Goal: Task Accomplishment & Management: Manage account settings

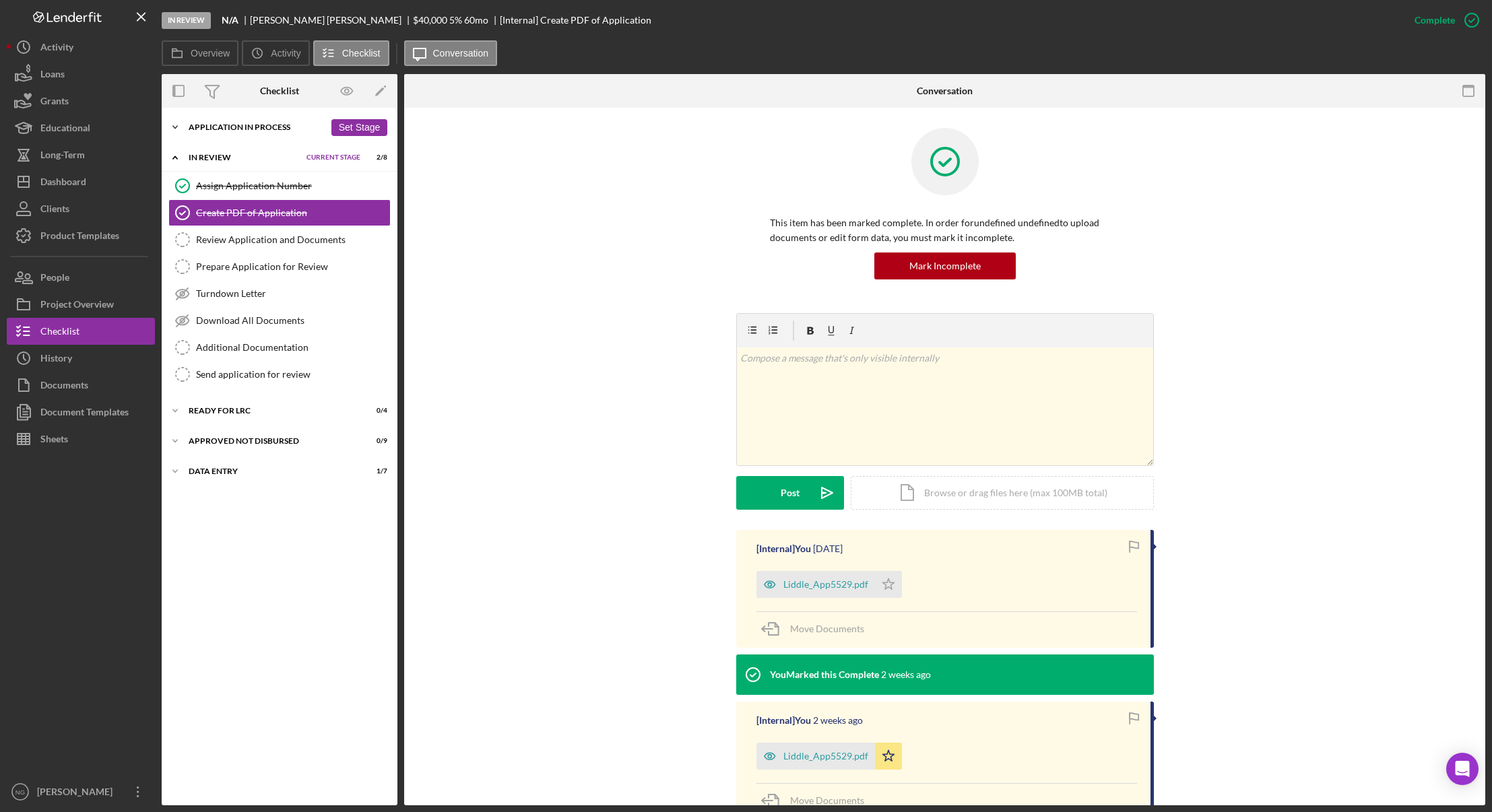
click at [223, 132] on div "Icon/Expander Application In Process 14 / 21 Set Stage" at bounding box center [279, 128] width 236 height 27
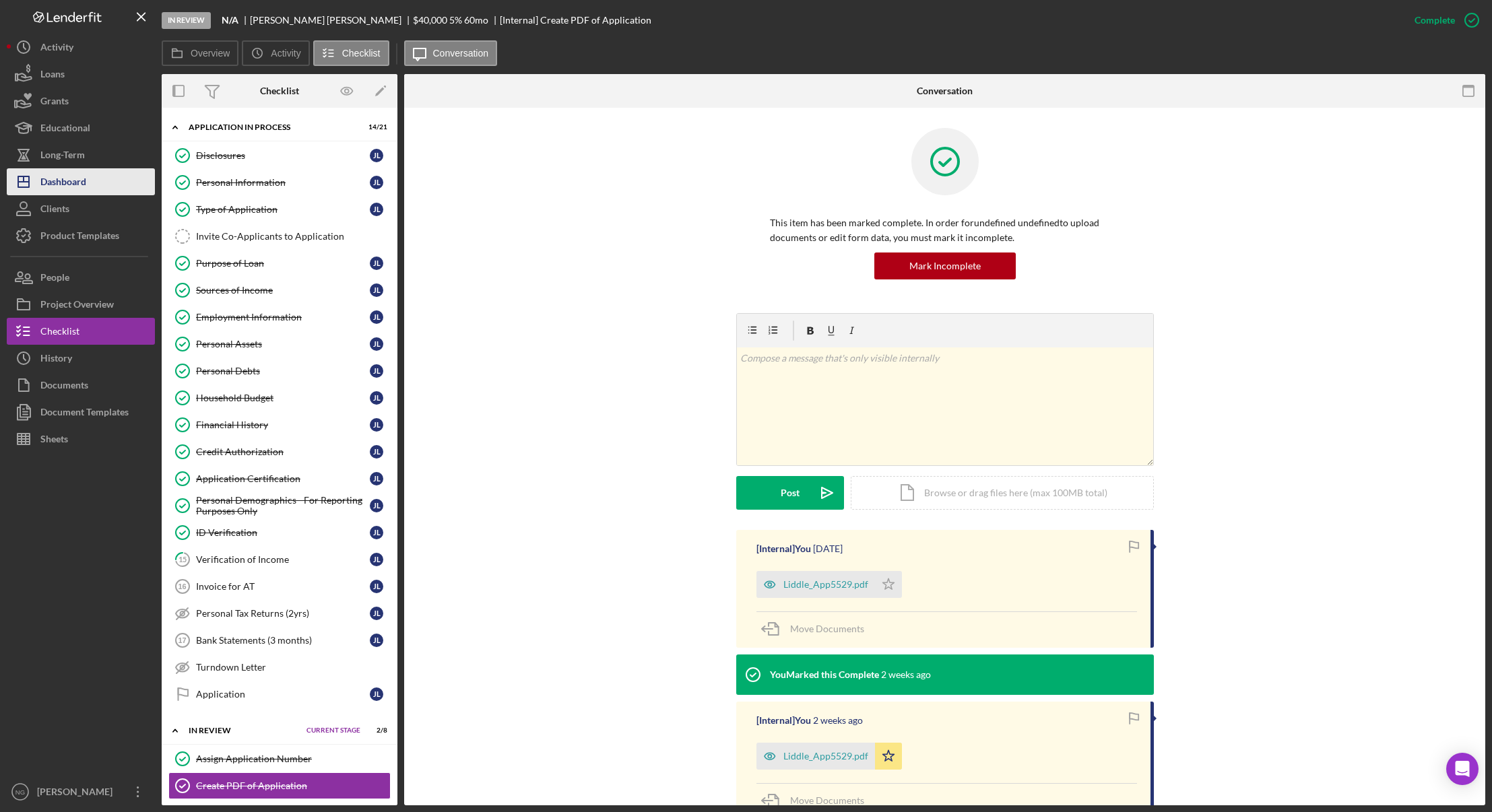
click at [82, 184] on div "Dashboard" at bounding box center [63, 183] width 46 height 30
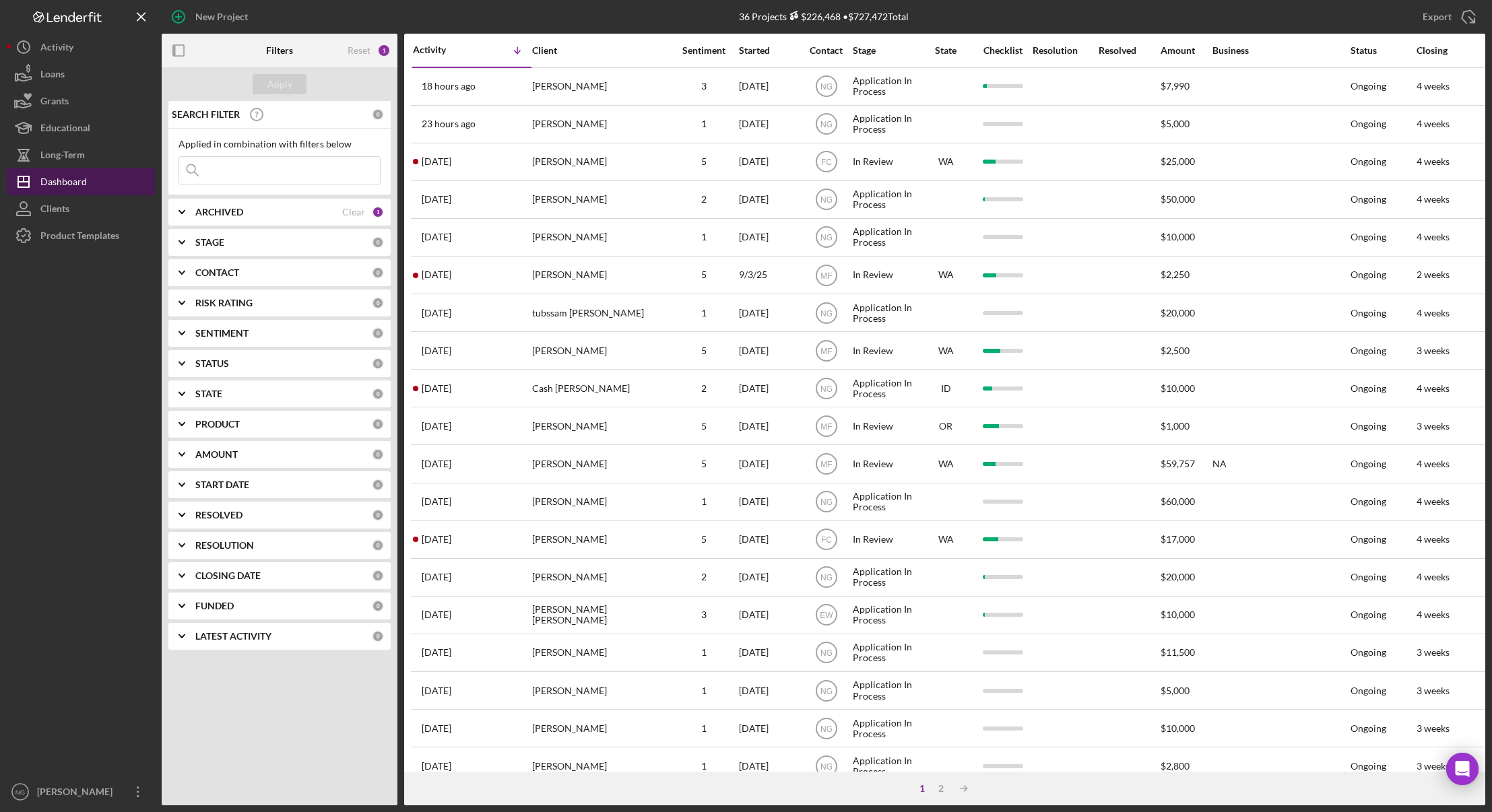
click at [79, 180] on div "Dashboard" at bounding box center [63, 183] width 47 height 30
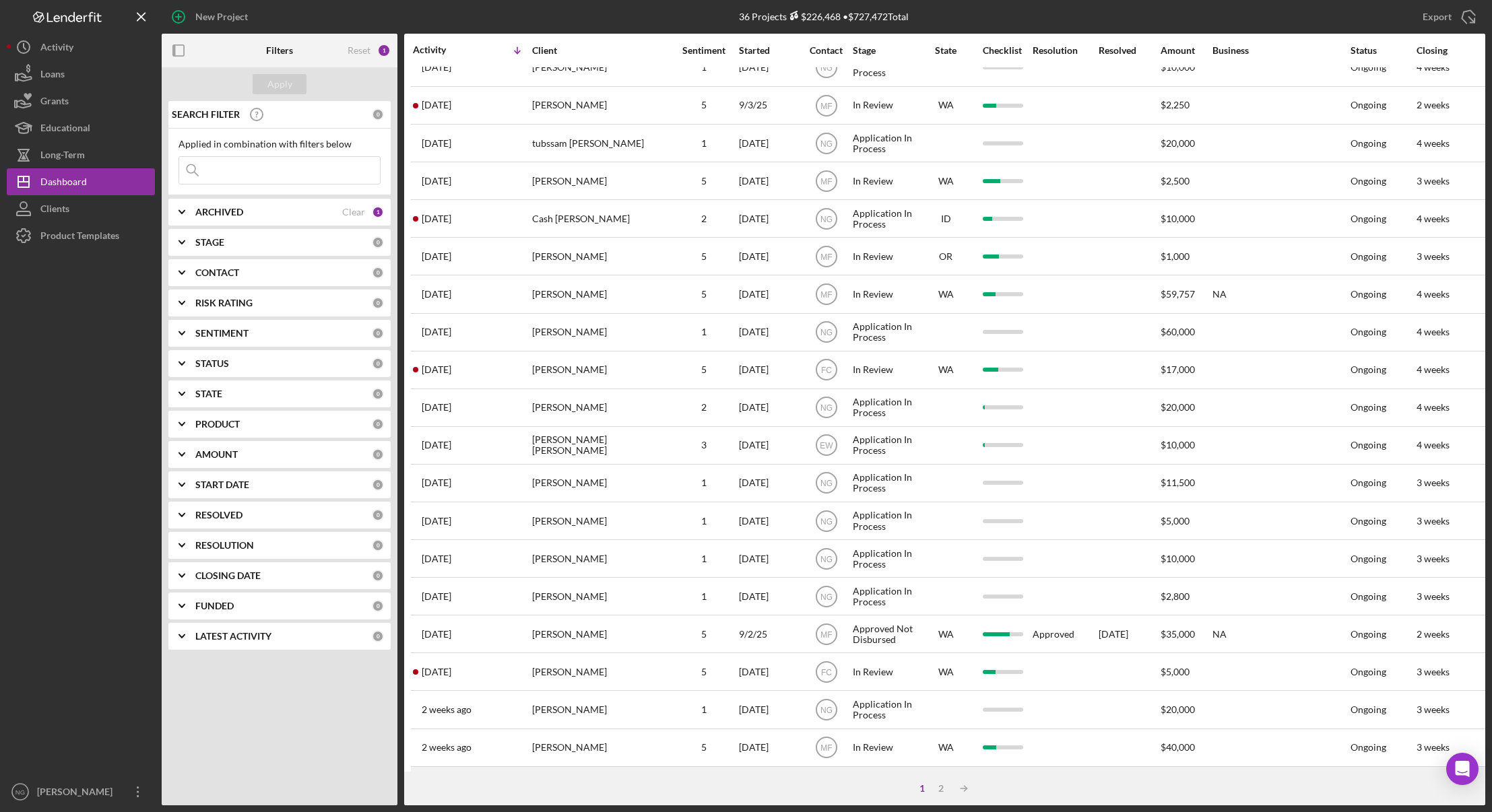
scroll to position [257, 0]
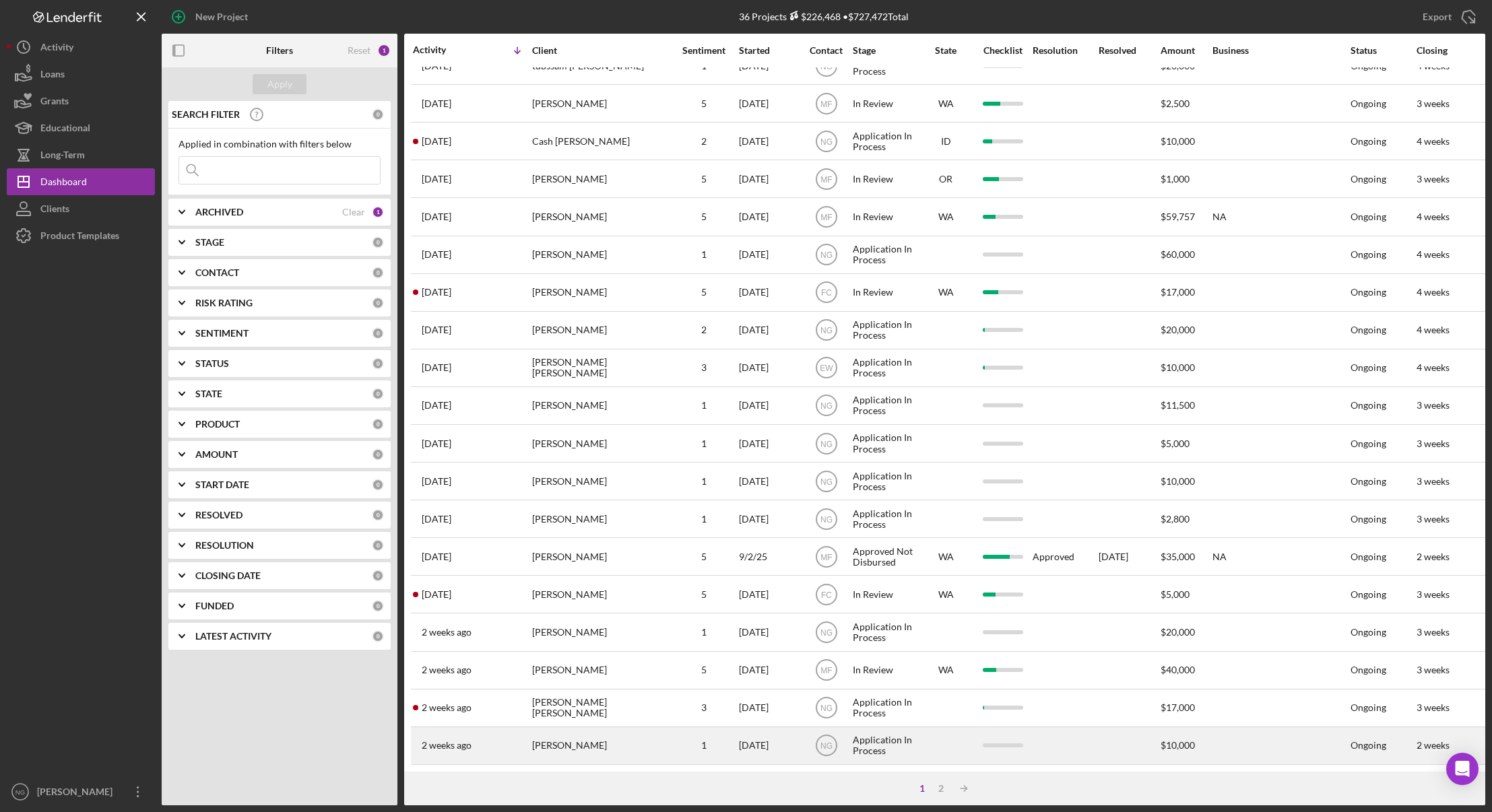
click at [566, 735] on div "[PERSON_NAME]" at bounding box center [600, 745] width 135 height 36
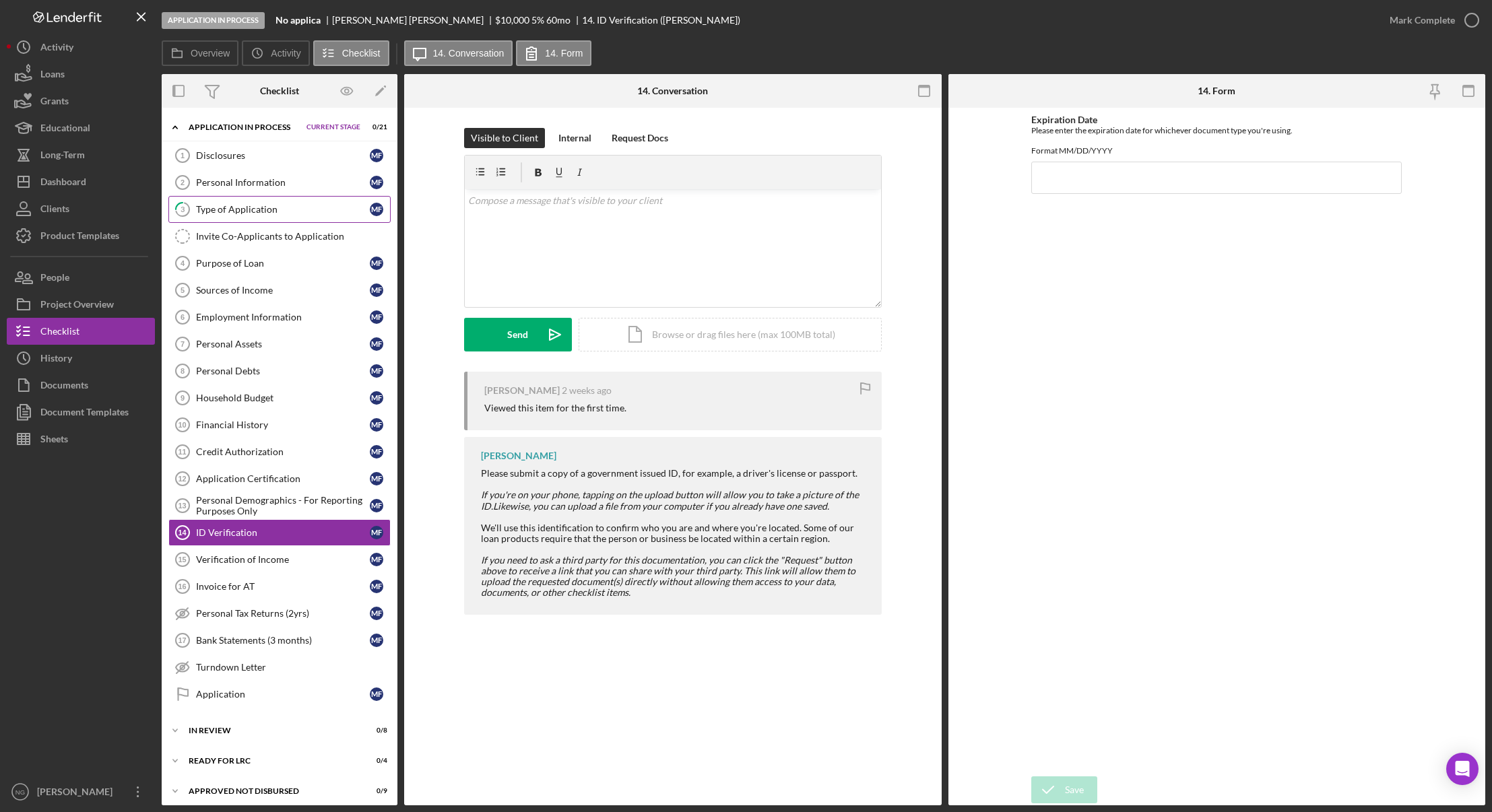
click at [275, 213] on div "Type of Application" at bounding box center [282, 209] width 174 height 11
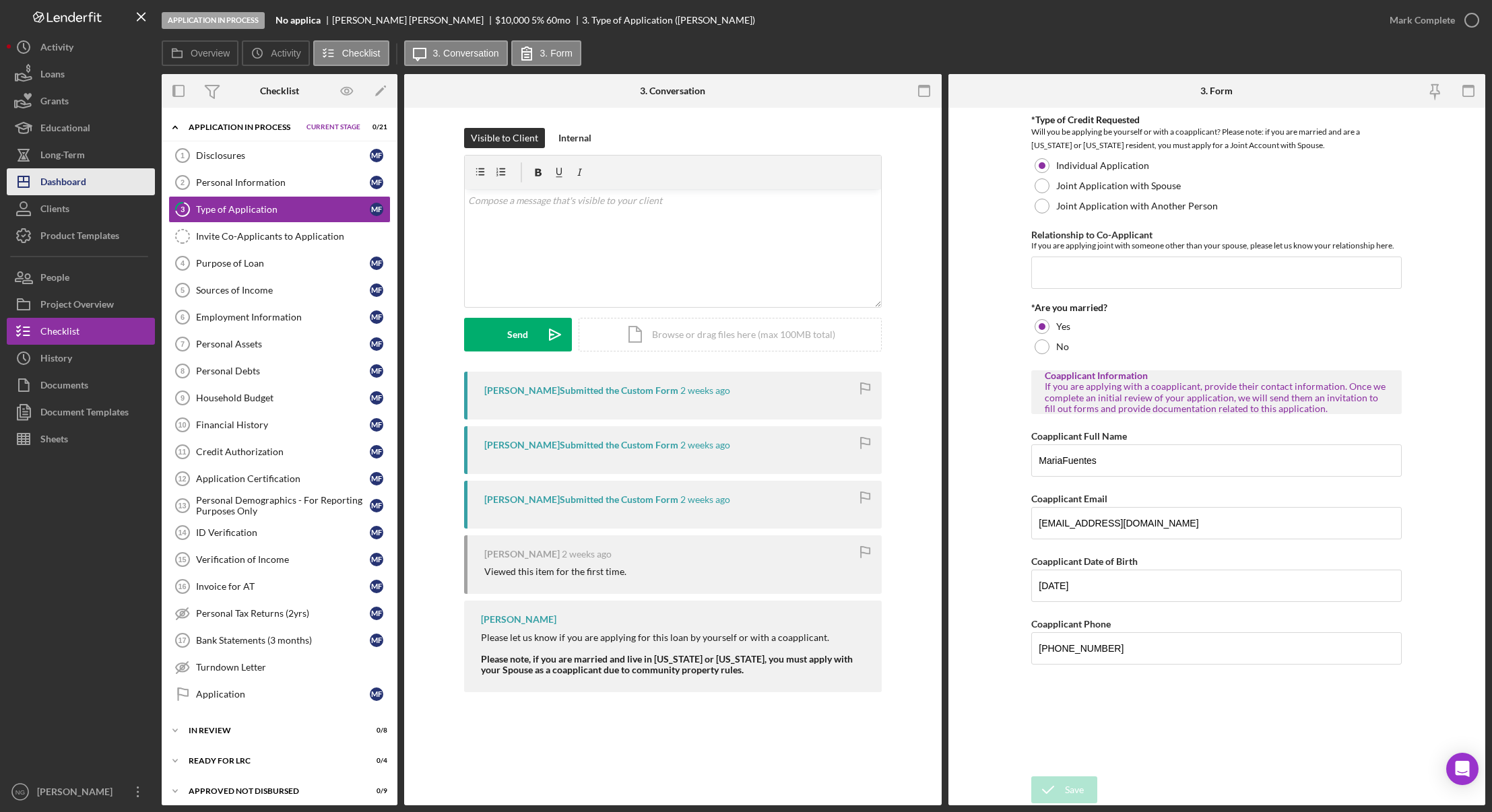
click at [68, 181] on div "Dashboard" at bounding box center [63, 183] width 46 height 30
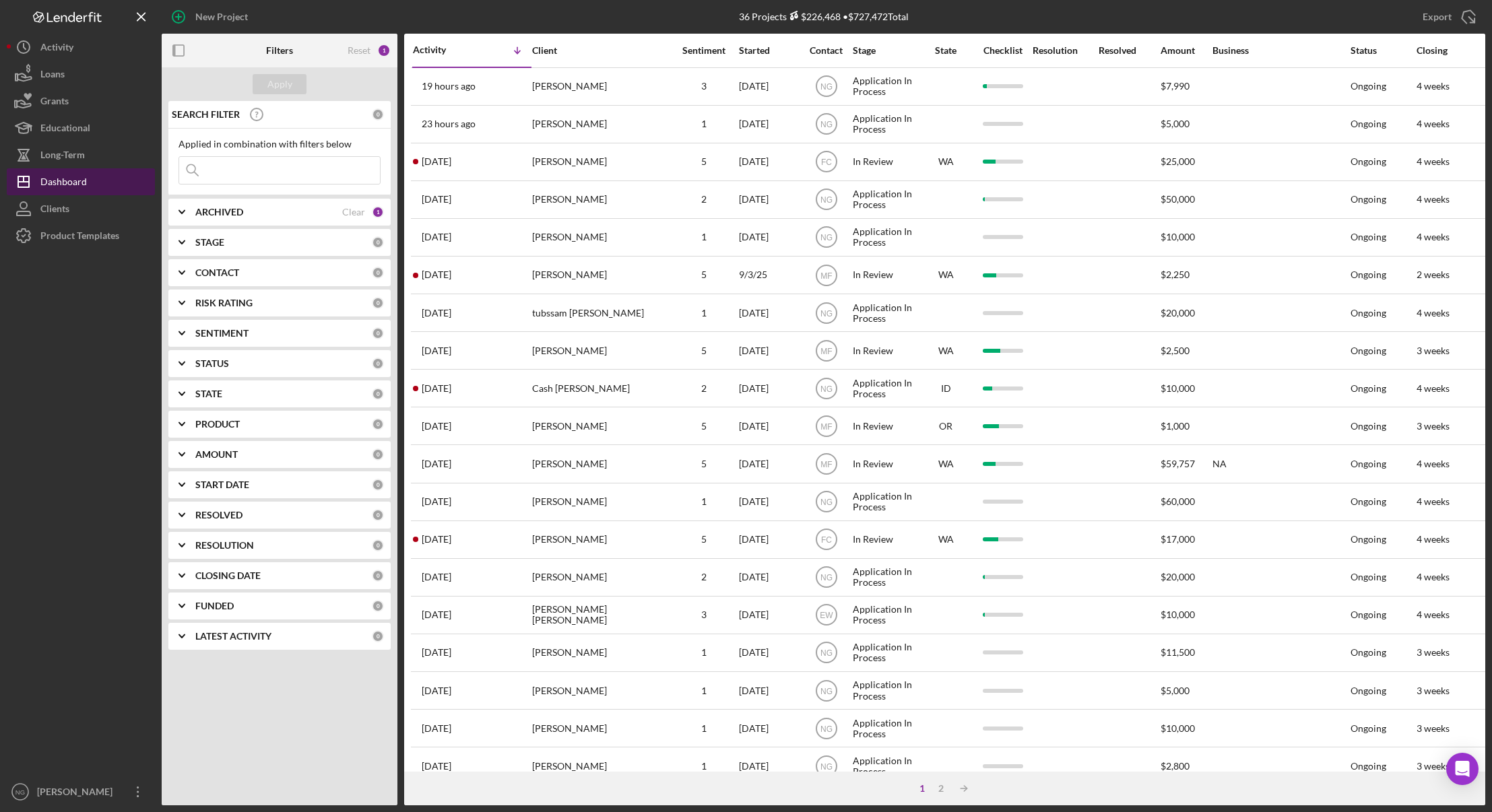
click at [75, 182] on div "Dashboard" at bounding box center [63, 183] width 47 height 30
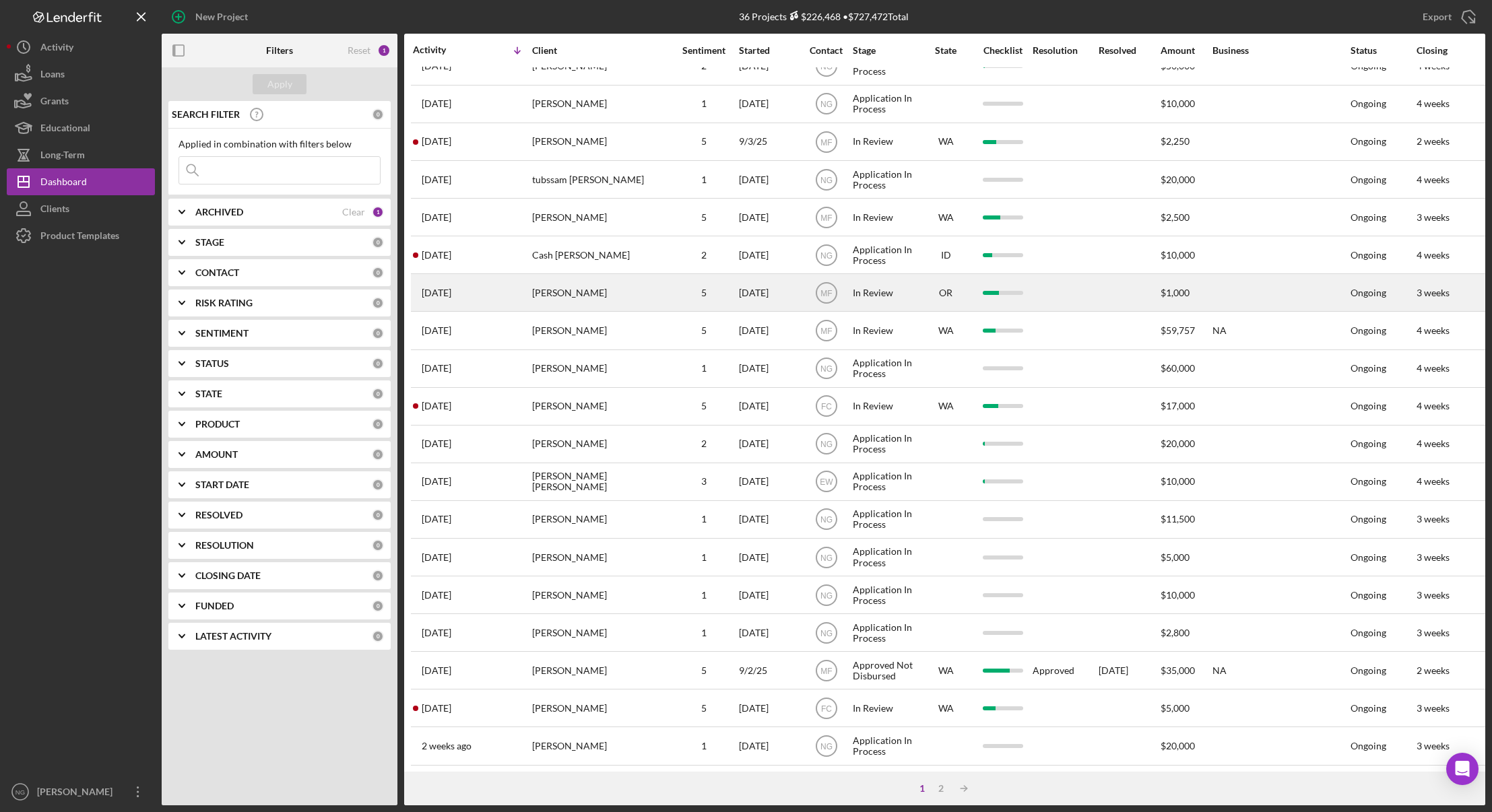
scroll to position [257, 0]
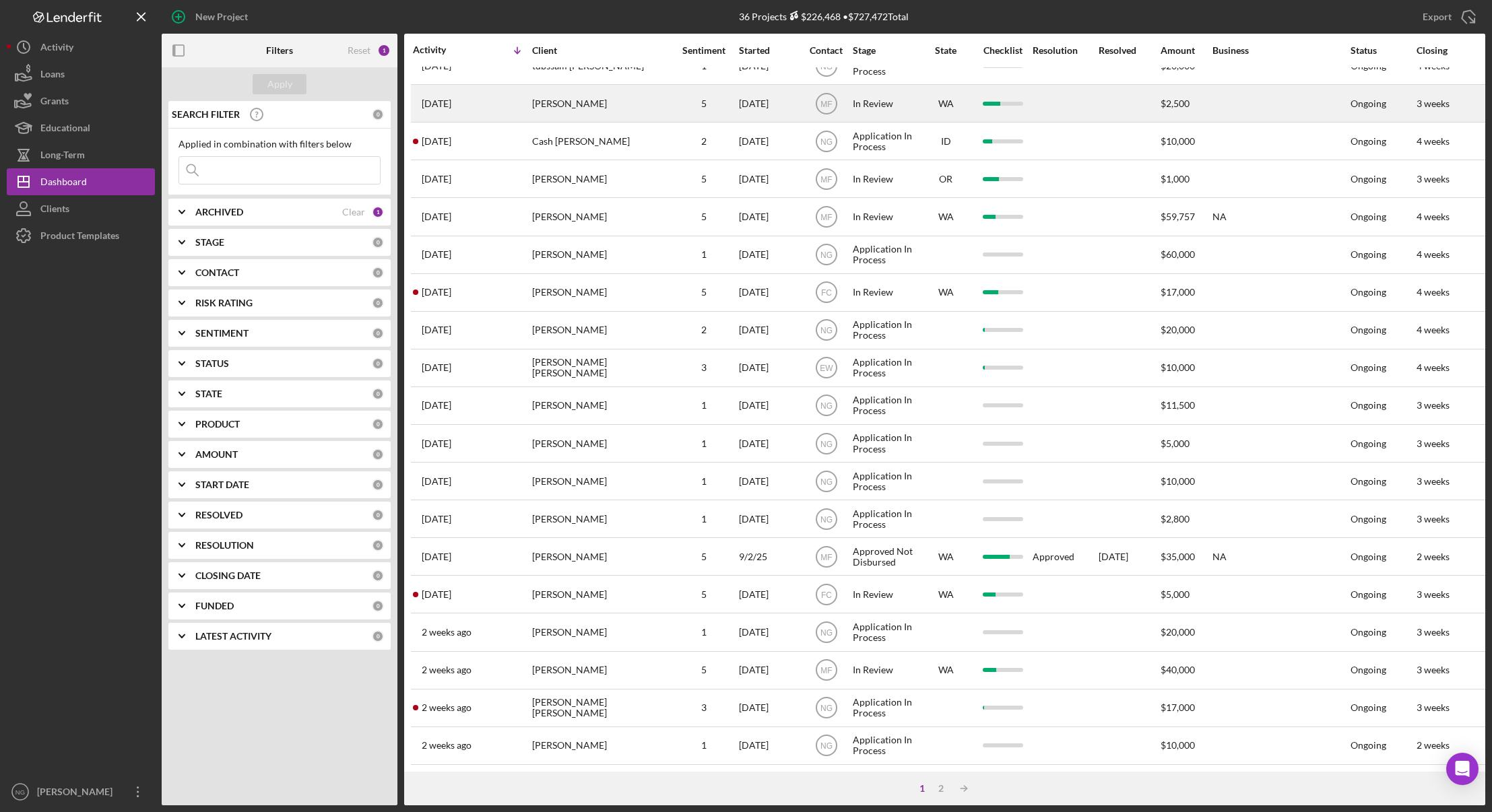
click at [583, 94] on div "[PERSON_NAME]" at bounding box center [600, 103] width 135 height 36
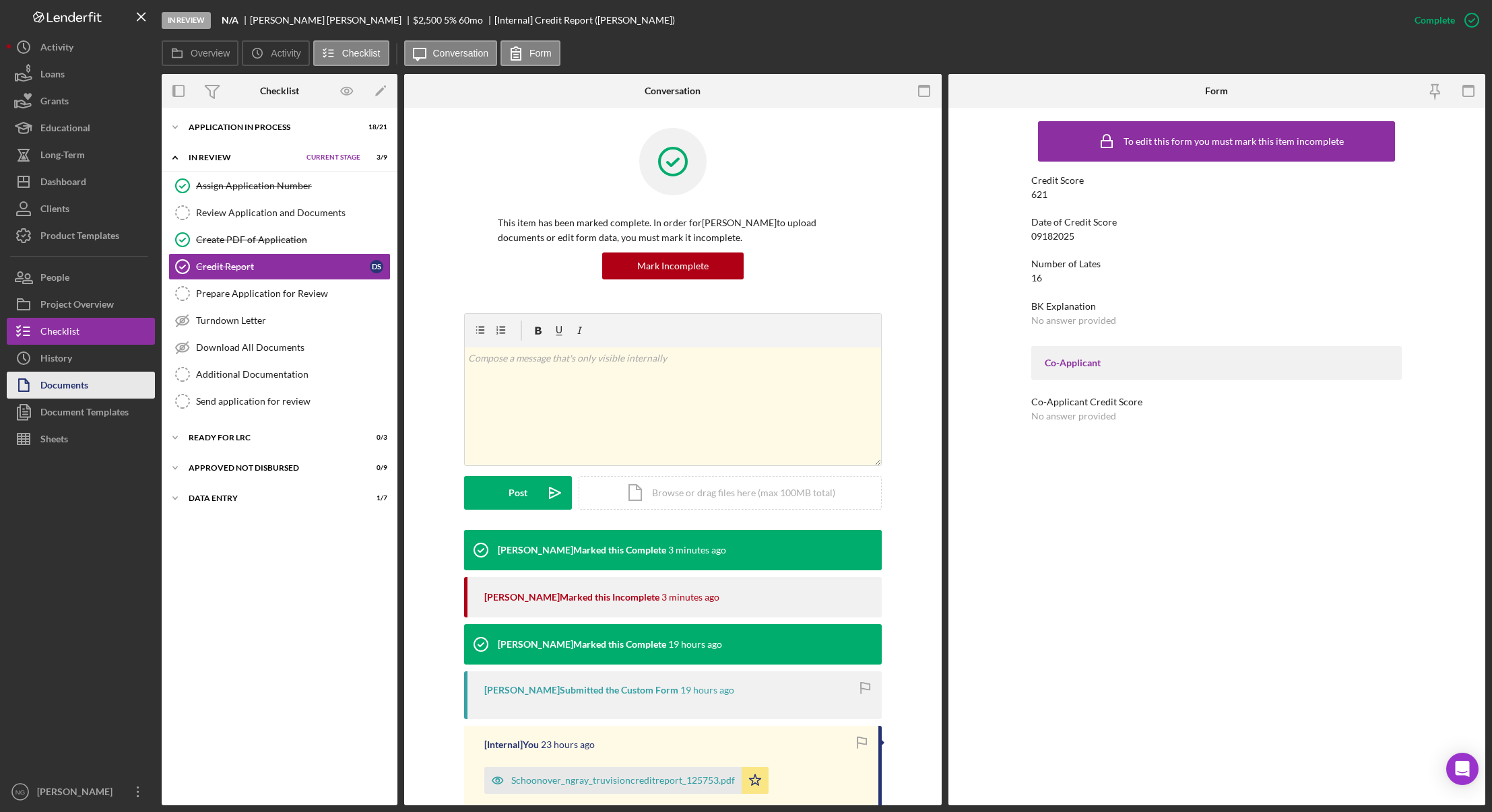
click at [78, 393] on div "Documents" at bounding box center [64, 387] width 48 height 30
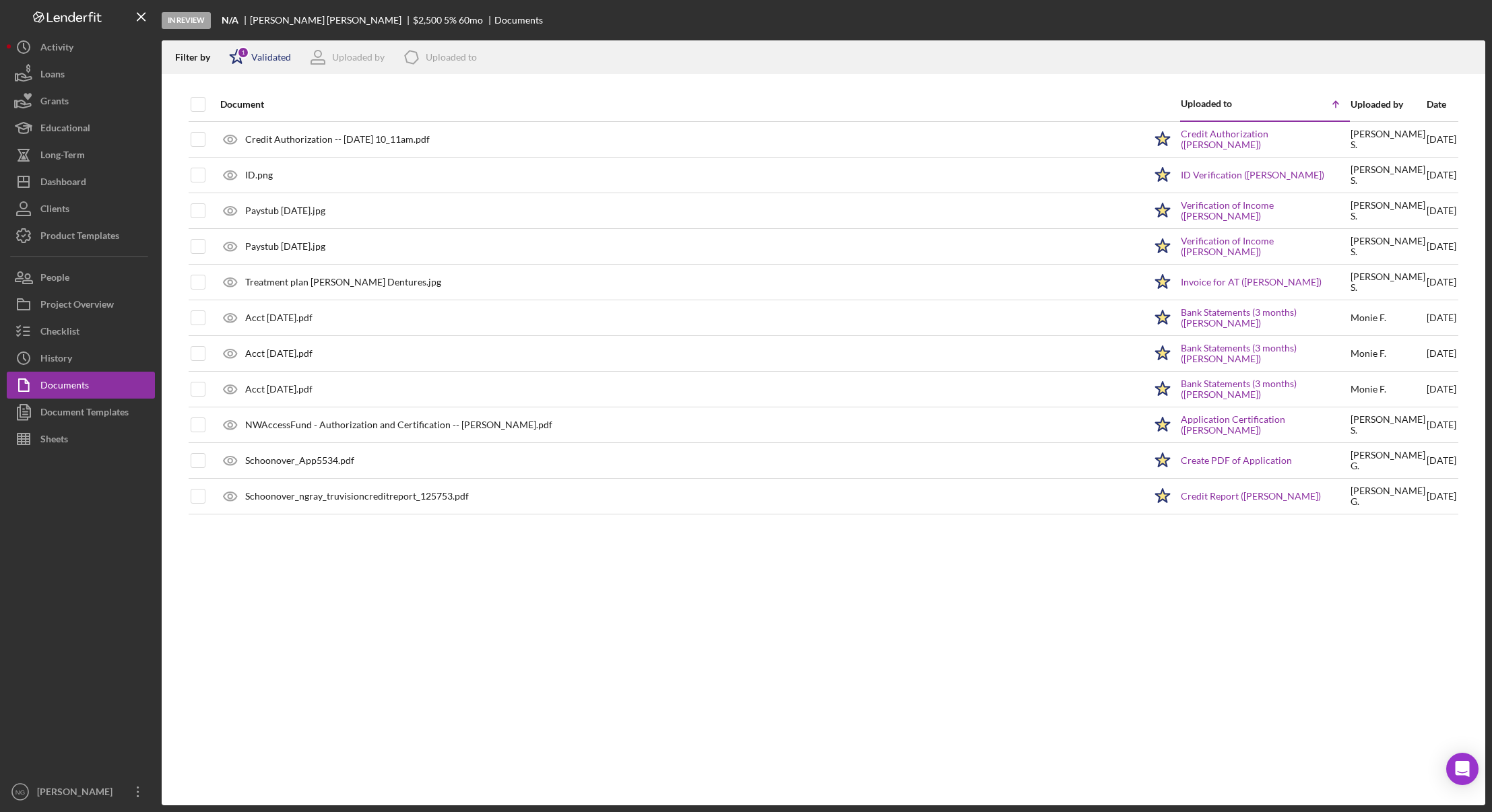
click at [261, 55] on div "Validated" at bounding box center [271, 57] width 40 height 11
click at [244, 130] on div "Not validated" at bounding box center [296, 128] width 135 height 15
click at [231, 128] on input "checkbox" at bounding box center [236, 128] width 13 height 13
checkbox input "true"
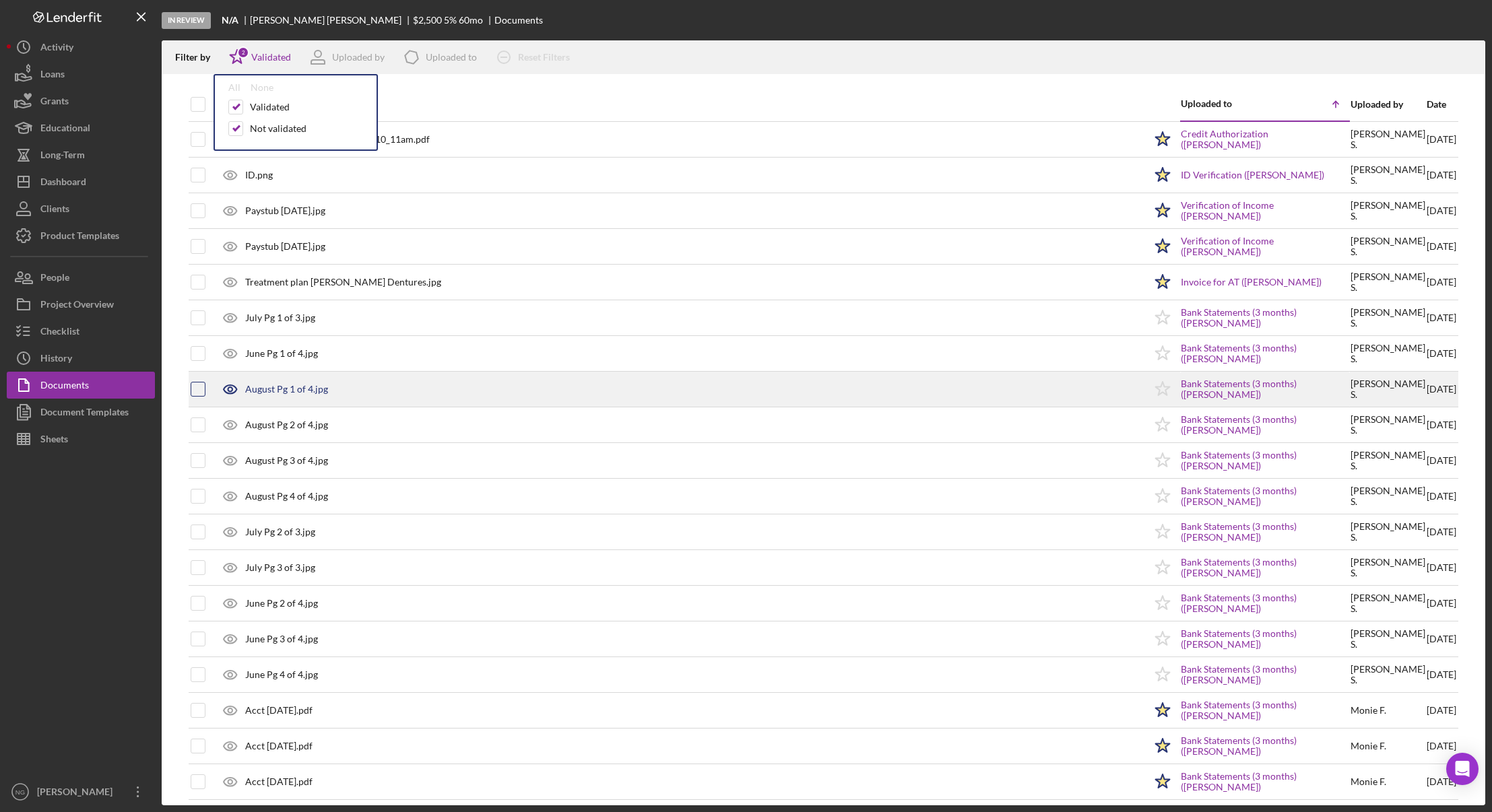
click at [201, 395] on input "checkbox" at bounding box center [198, 389] width 13 height 13
checkbox input "true"
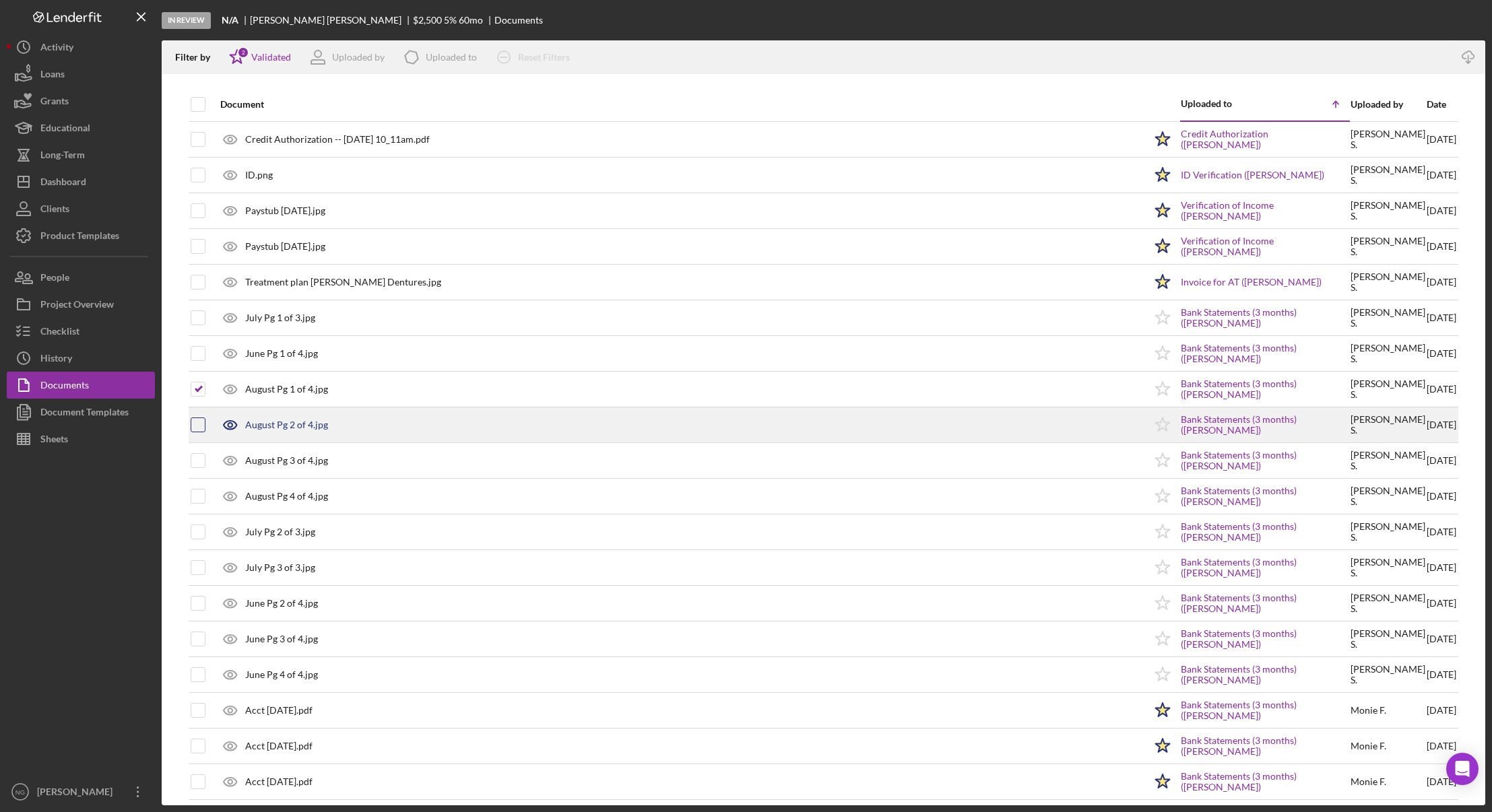
click at [199, 423] on input "checkbox" at bounding box center [198, 424] width 13 height 13
checkbox input "true"
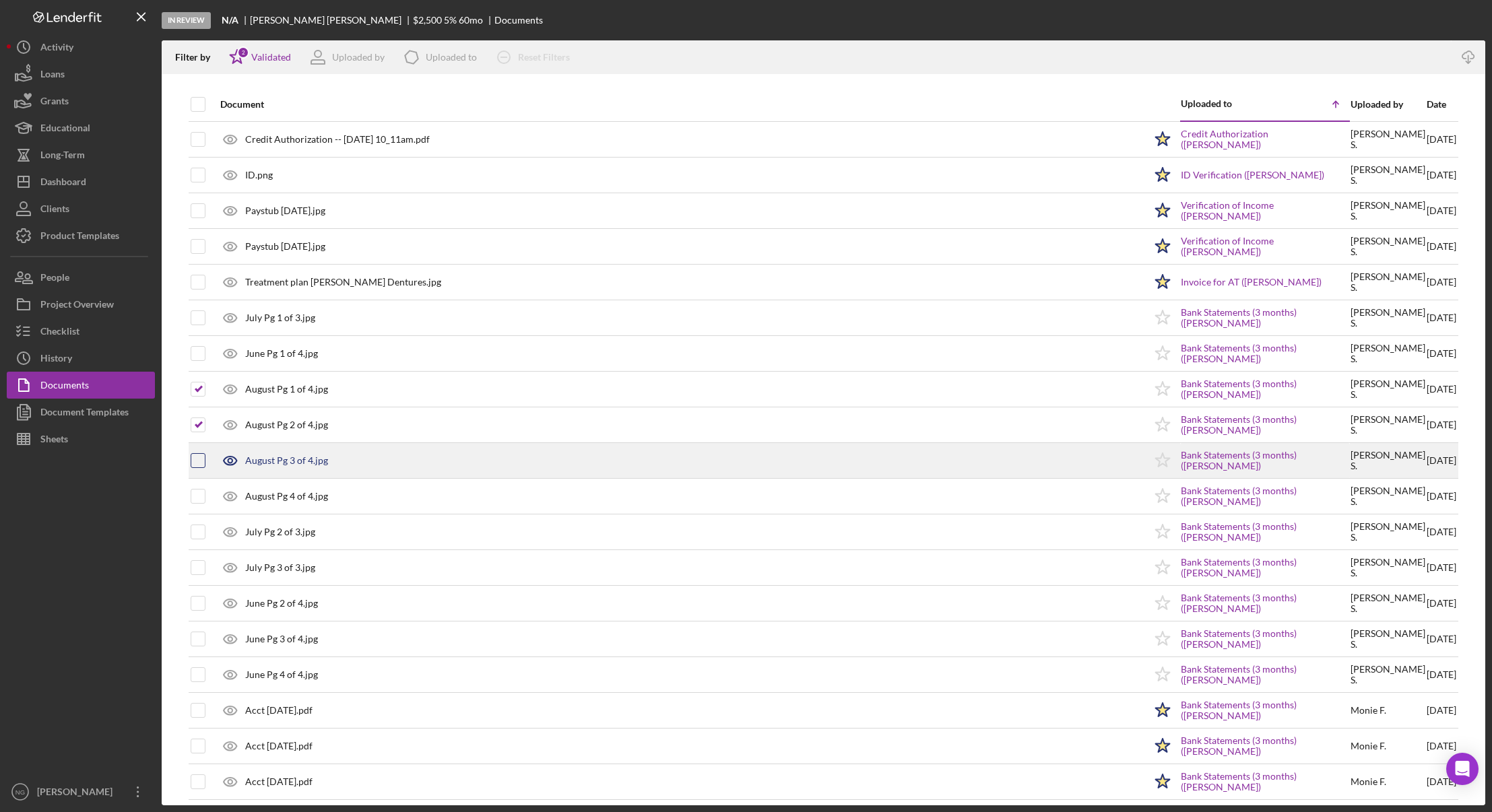
click at [204, 456] on input "checkbox" at bounding box center [198, 460] width 13 height 13
checkbox input "true"
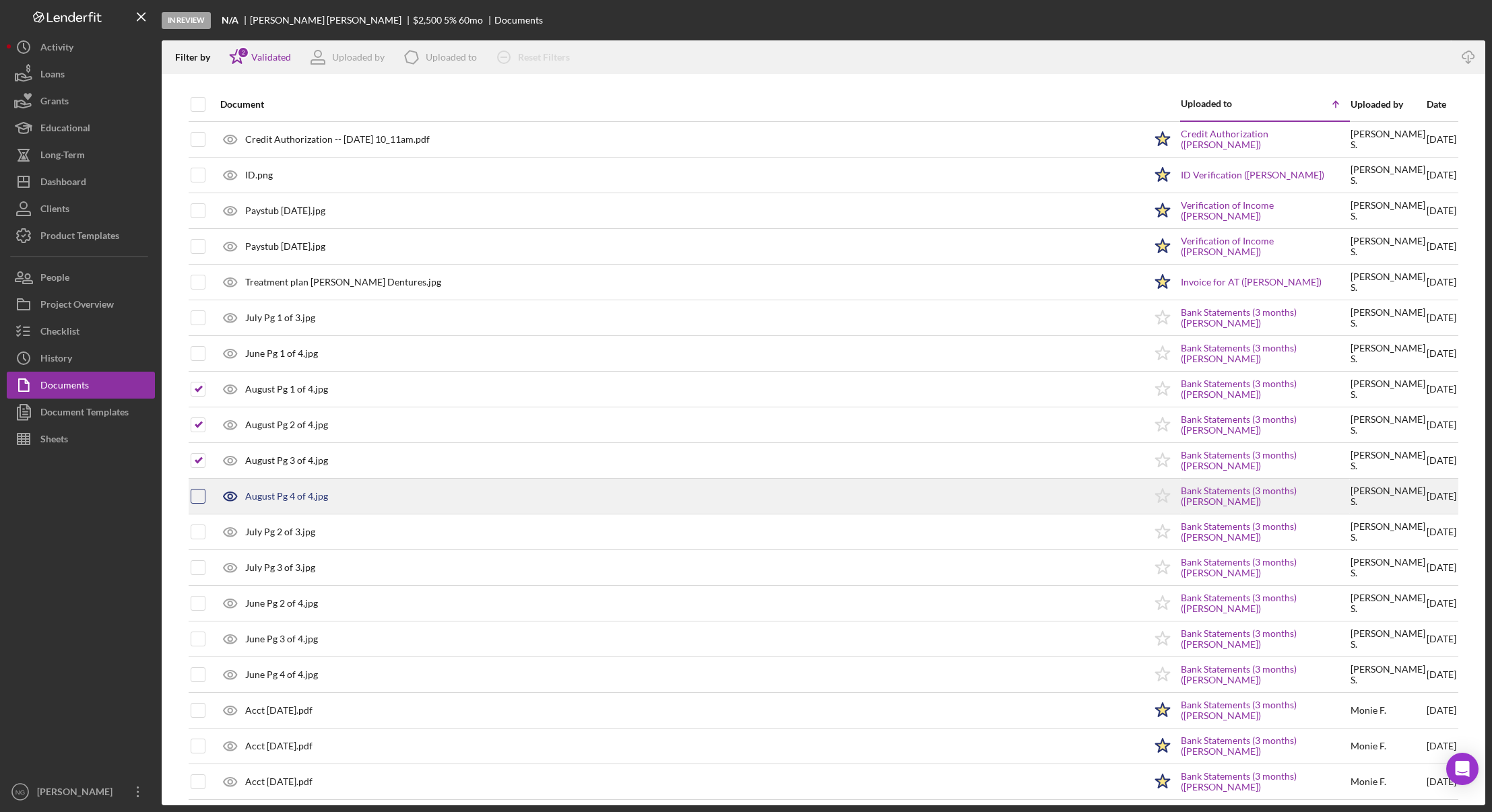
click at [202, 492] on input "checkbox" at bounding box center [198, 496] width 13 height 13
checkbox input "true"
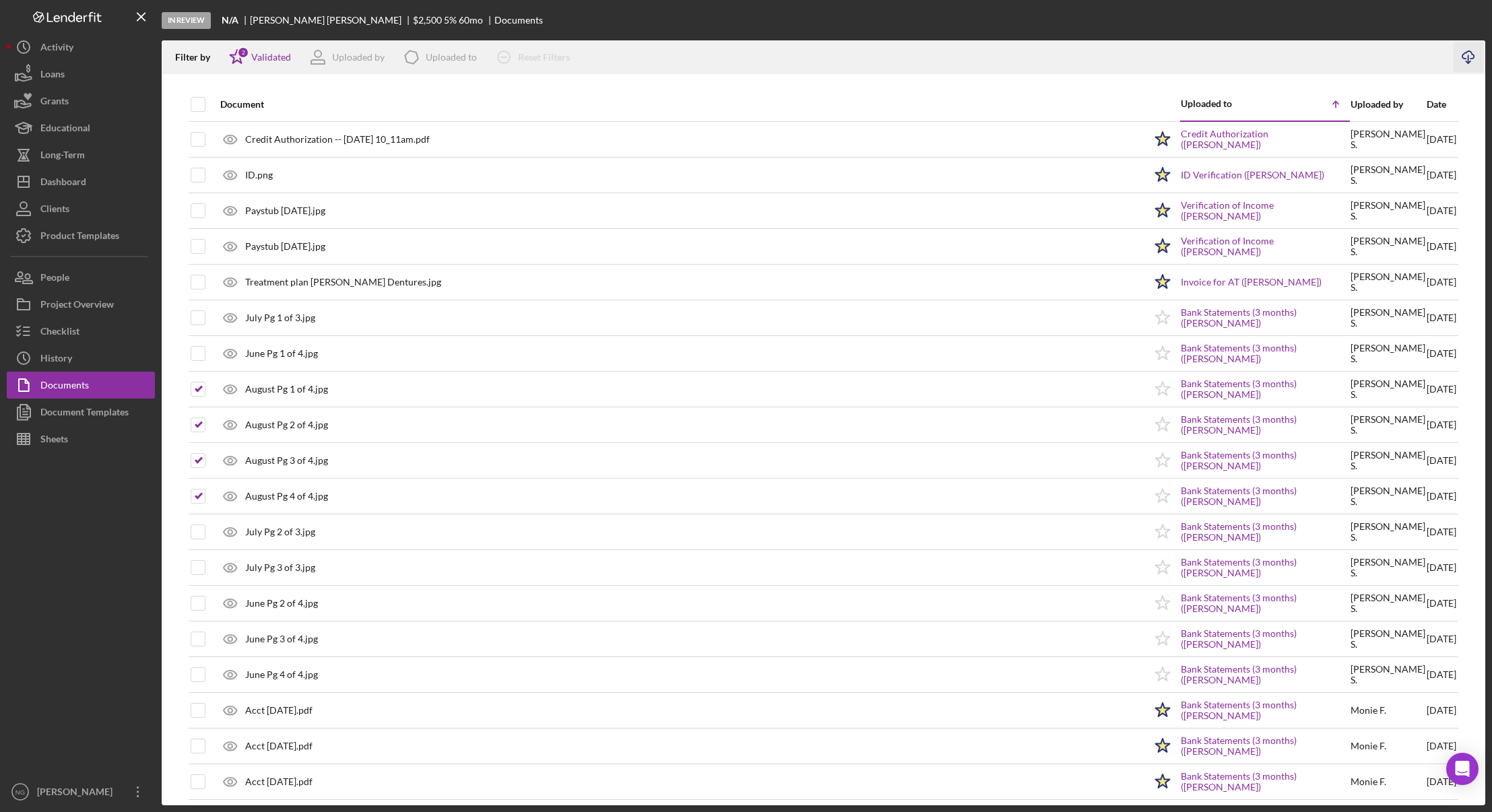
click at [1473, 56] on icon "Icon/Download" at bounding box center [1469, 58] width 30 height 30
click at [141, 619] on div at bounding box center [80, 615] width 148 height 326
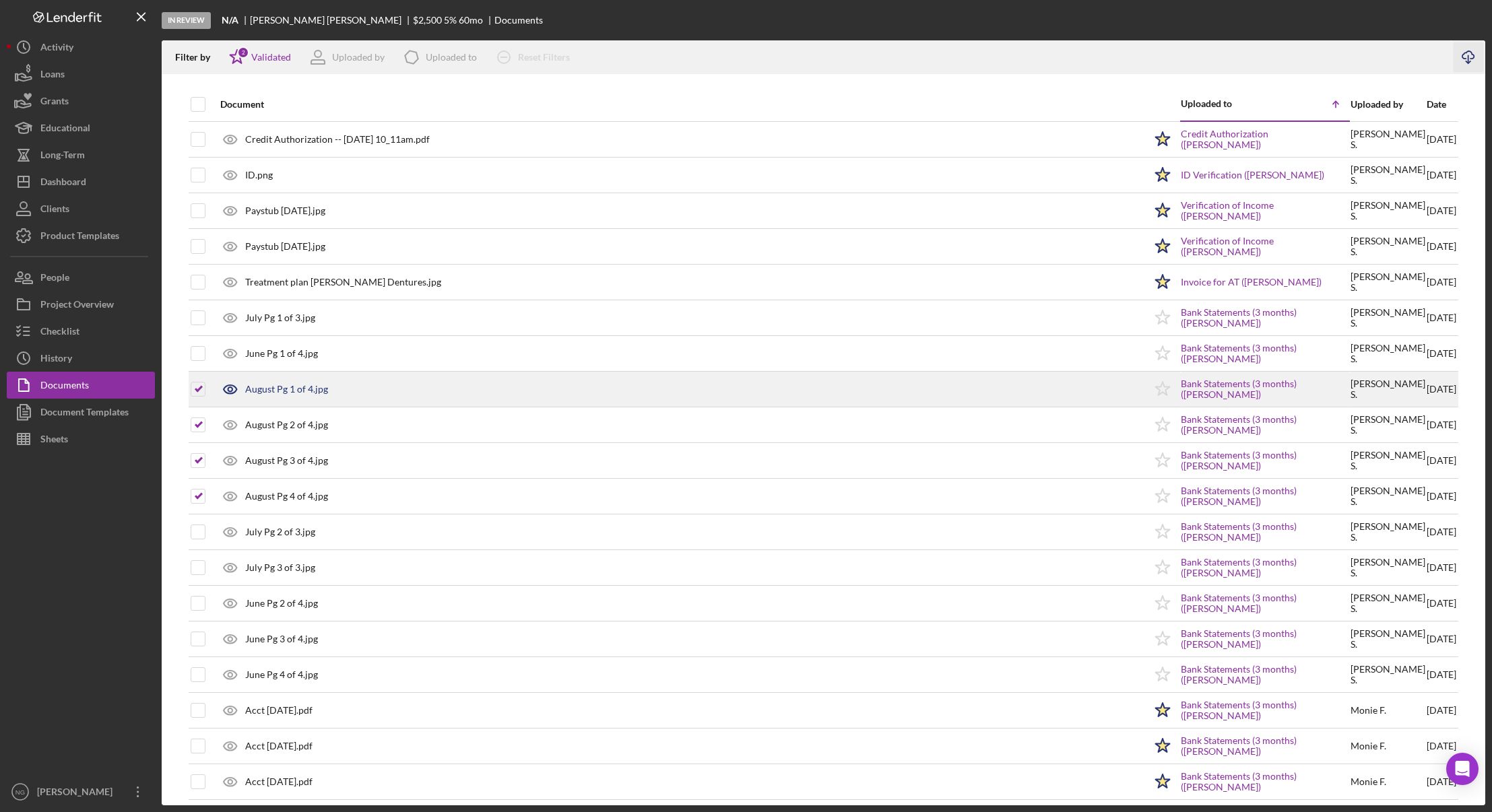
click at [232, 387] on icon at bounding box center [230, 389] width 33 height 33
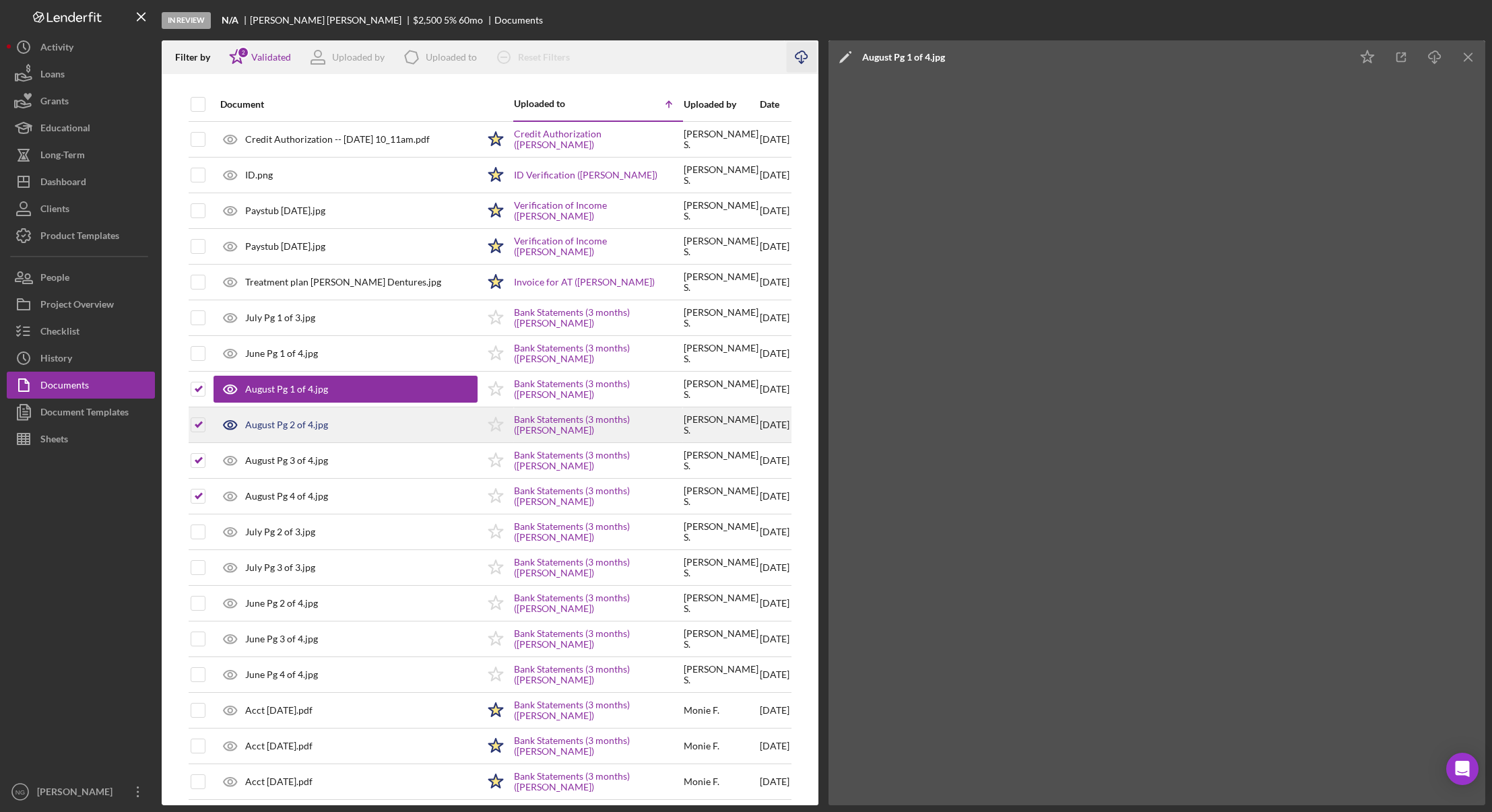
click at [234, 424] on icon at bounding box center [230, 425] width 33 height 33
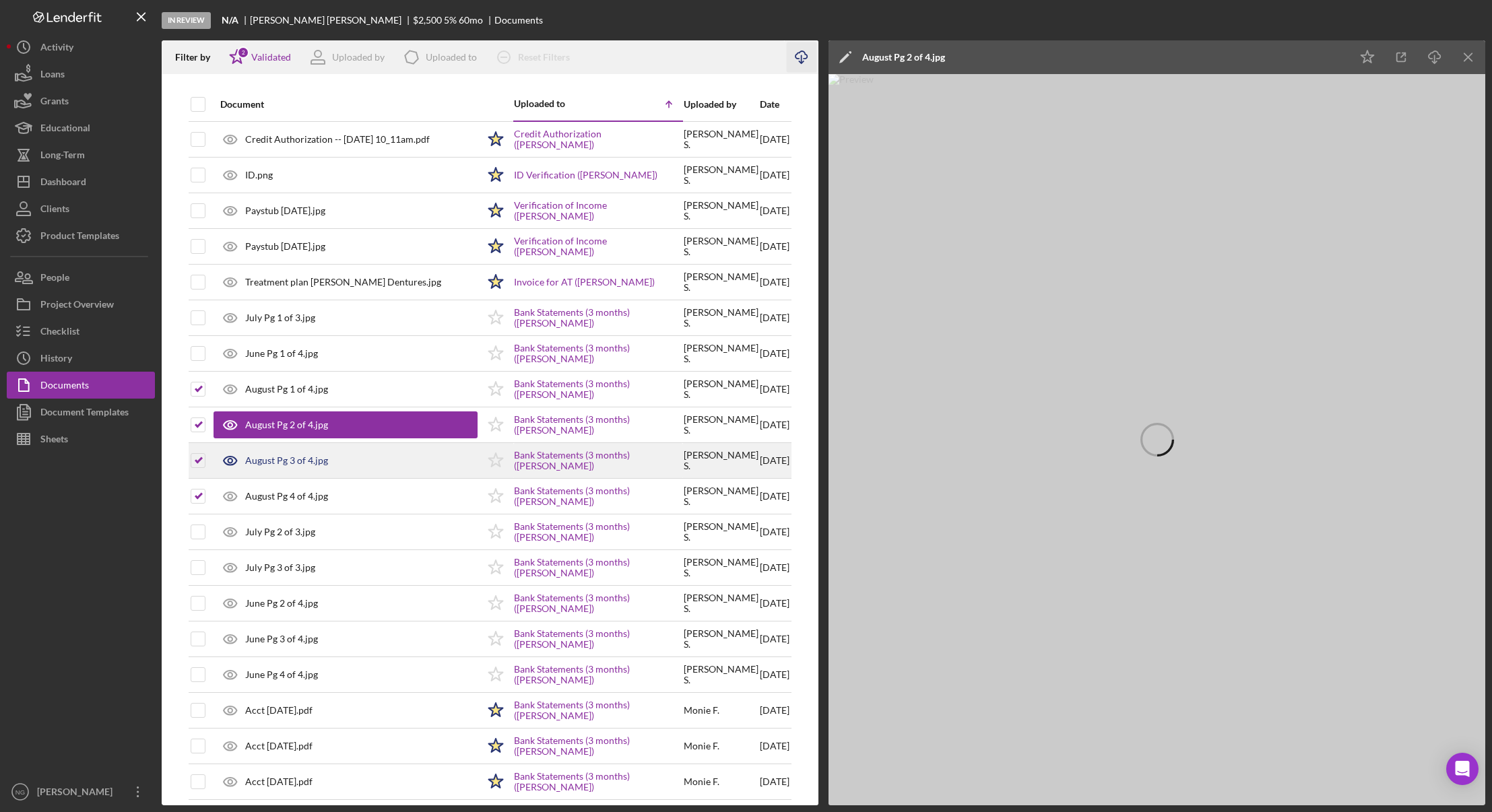
click at [228, 458] on icon at bounding box center [230, 461] width 33 height 33
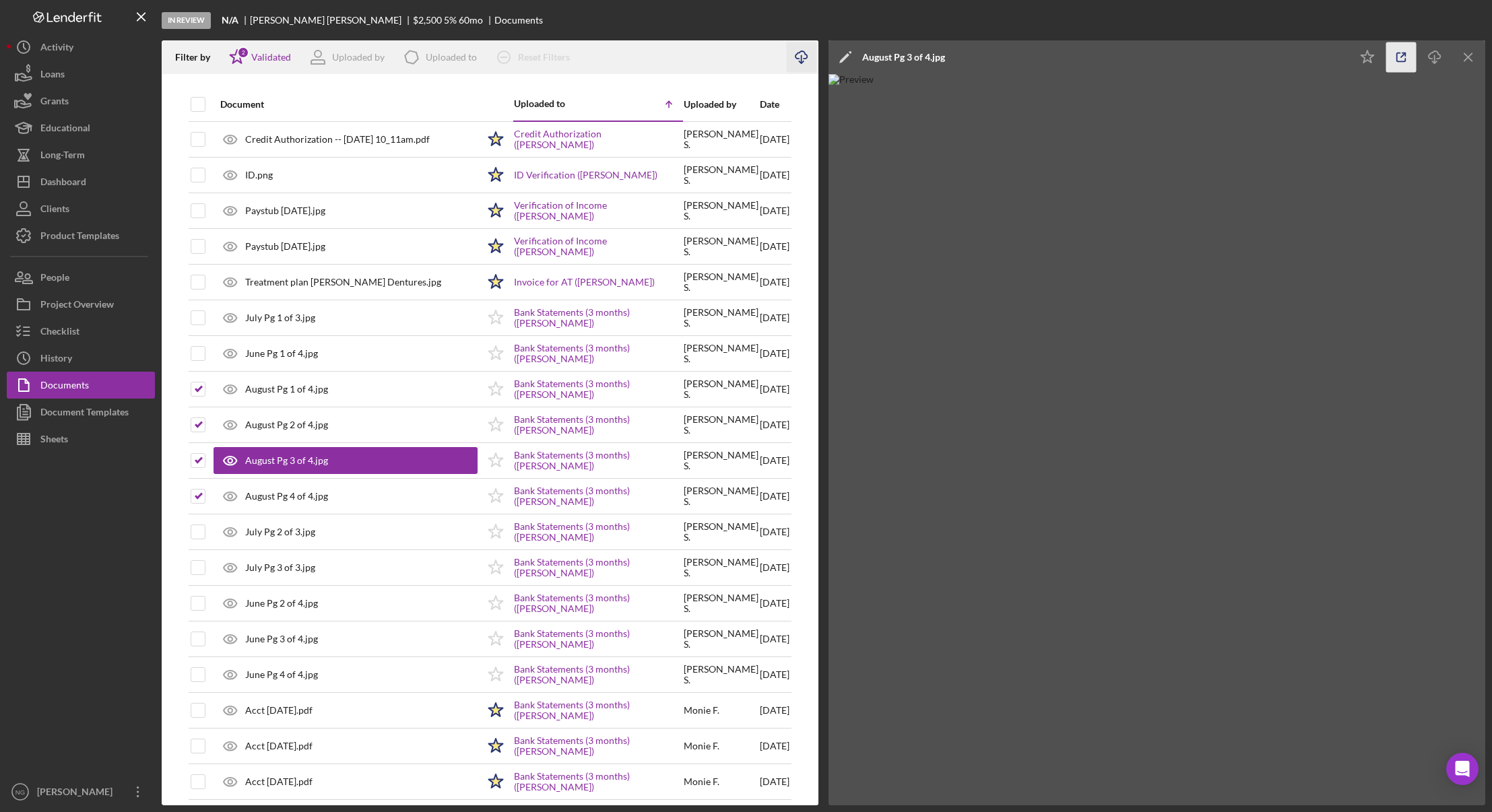
click at [1398, 66] on icon "button" at bounding box center [1402, 58] width 30 height 30
click at [1467, 57] on icon "Icon/Menu Close" at bounding box center [1469, 58] width 30 height 30
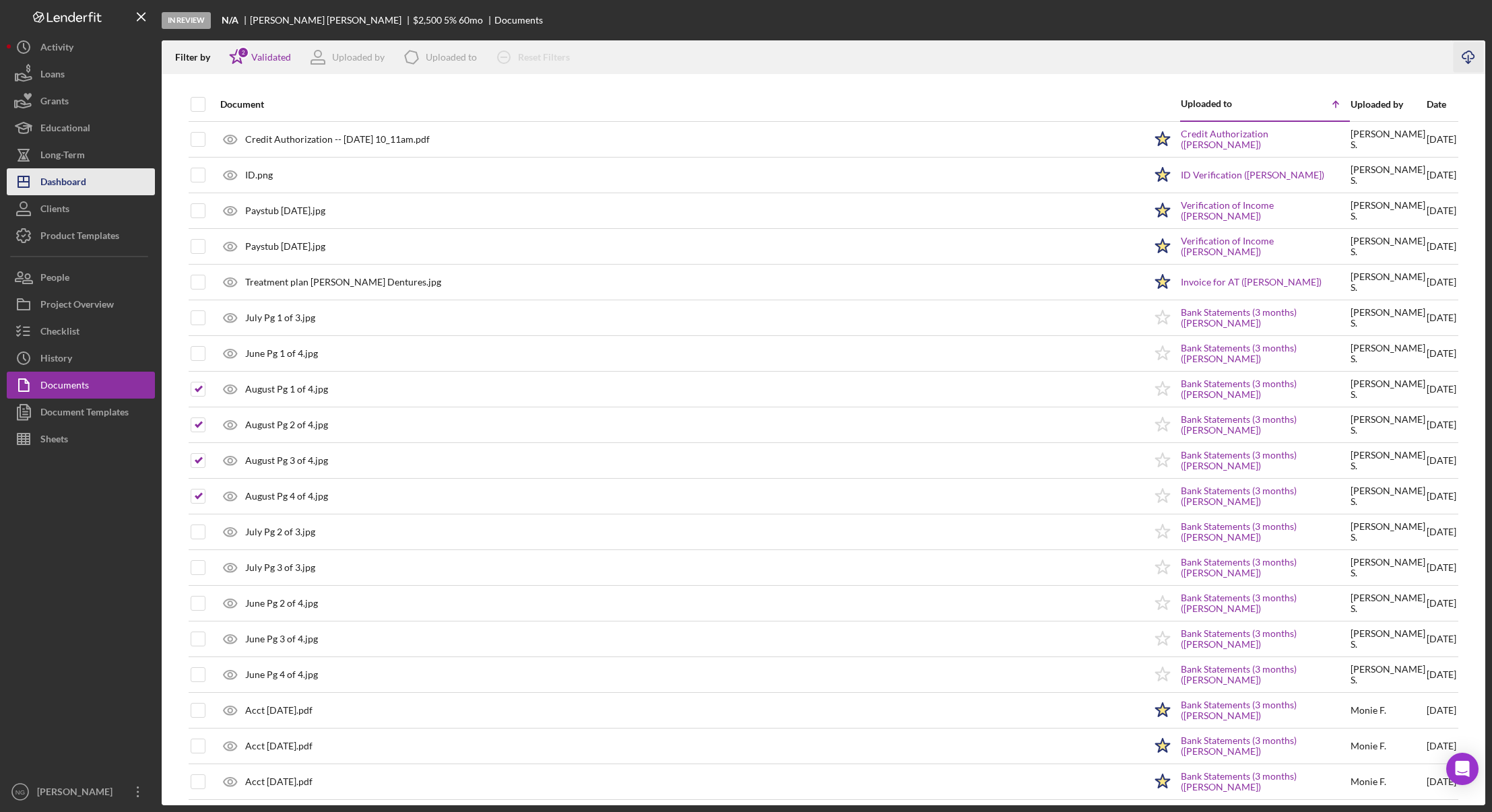
click at [85, 173] on div "Dashboard" at bounding box center [63, 183] width 46 height 30
